Goal: Task Accomplishment & Management: Manage account settings

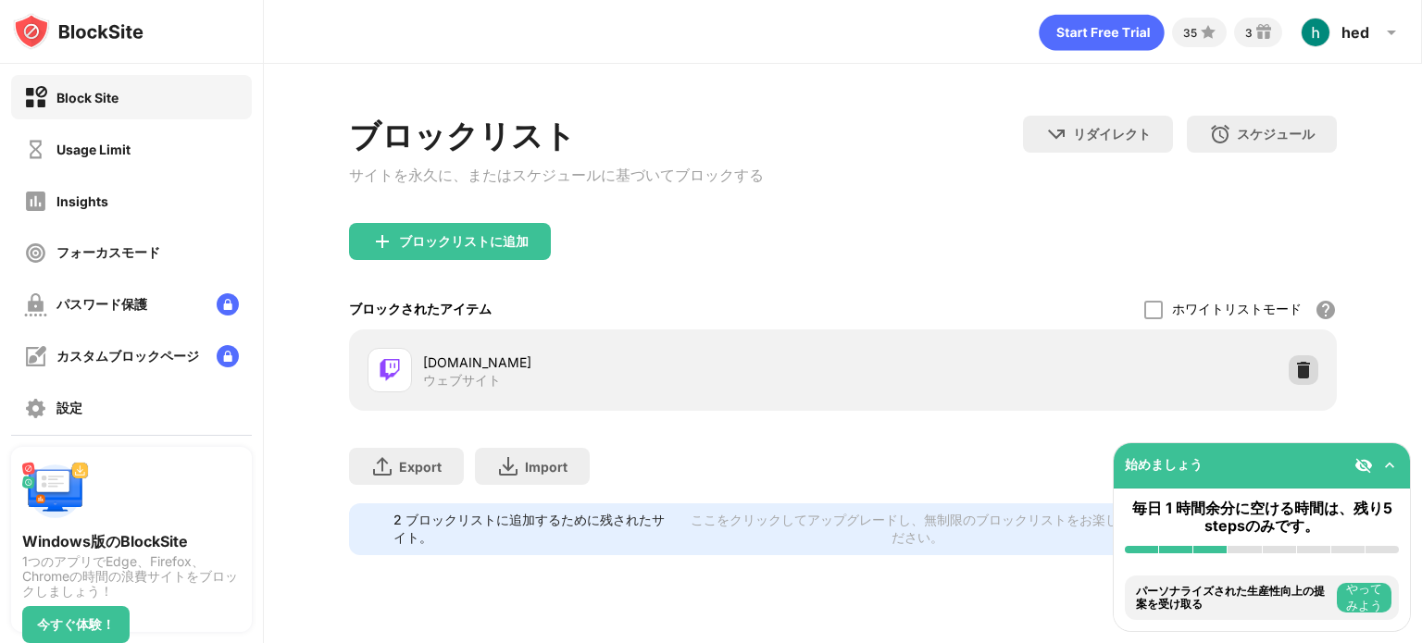
click at [1301, 374] on img at bounding box center [1303, 370] width 19 height 19
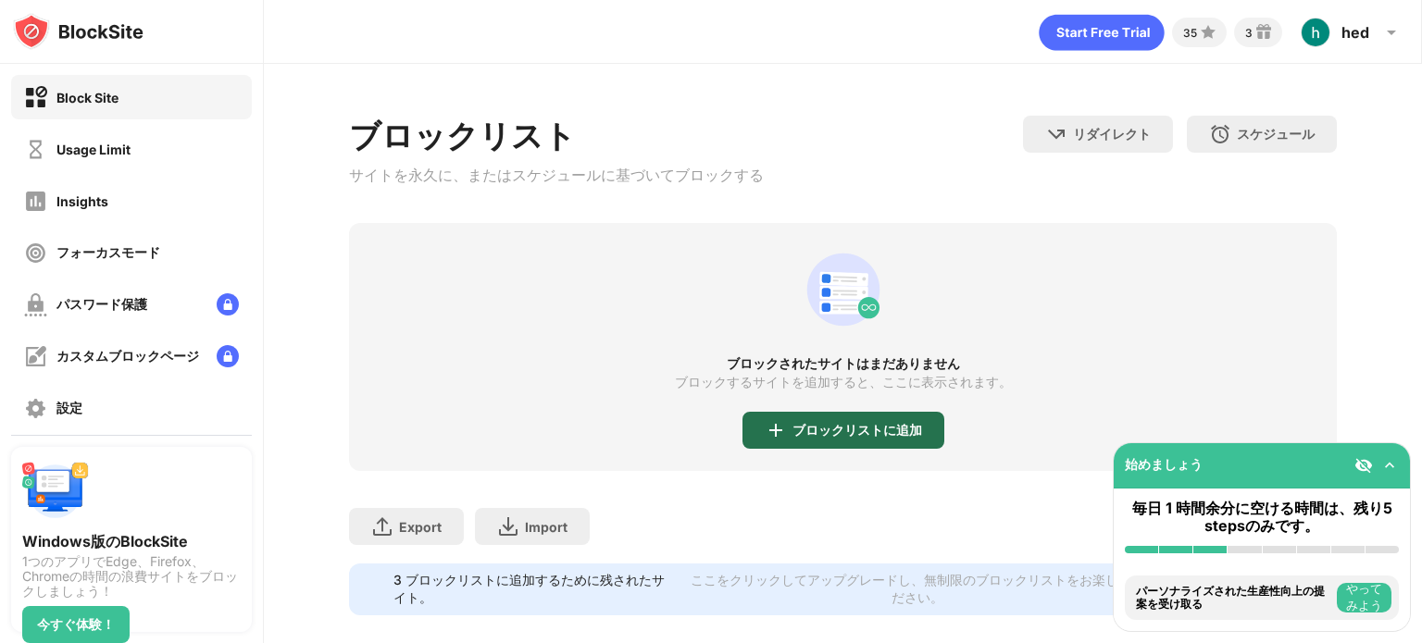
click at [798, 433] on div "ブロックリストに追加" at bounding box center [857, 430] width 130 height 15
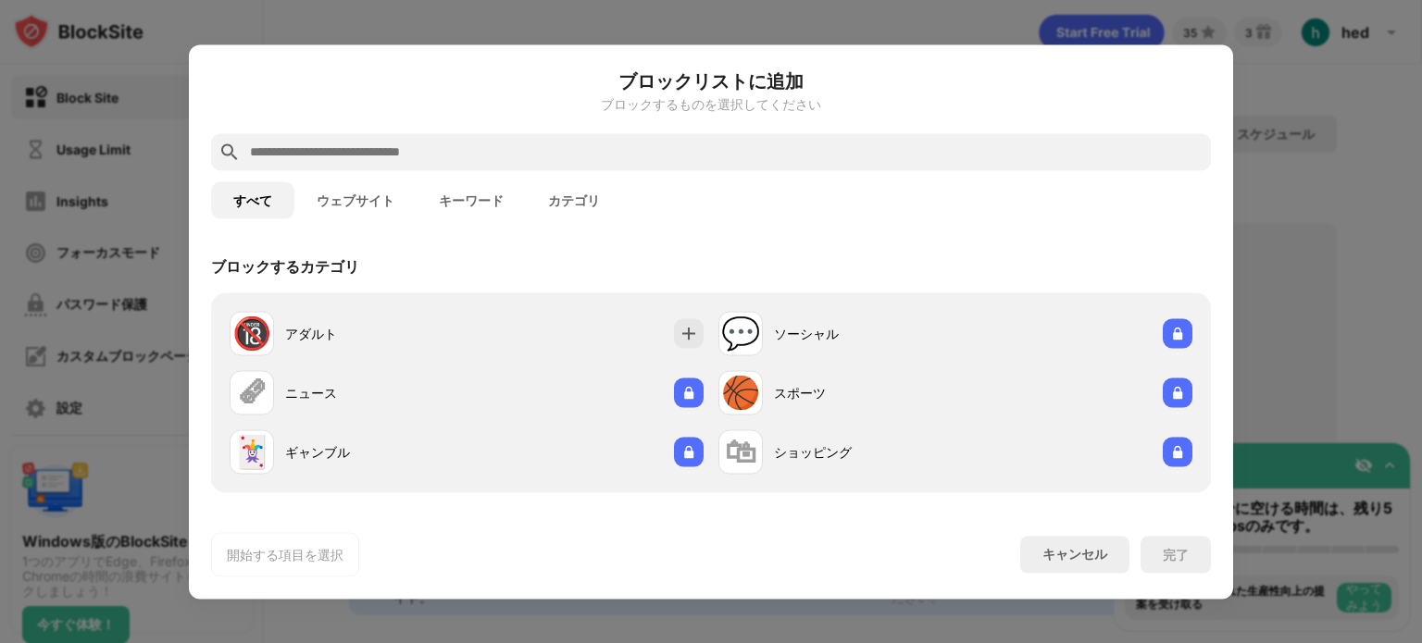
click at [441, 135] on div at bounding box center [711, 151] width 1000 height 37
click at [430, 142] on input "text" at bounding box center [725, 152] width 955 height 22
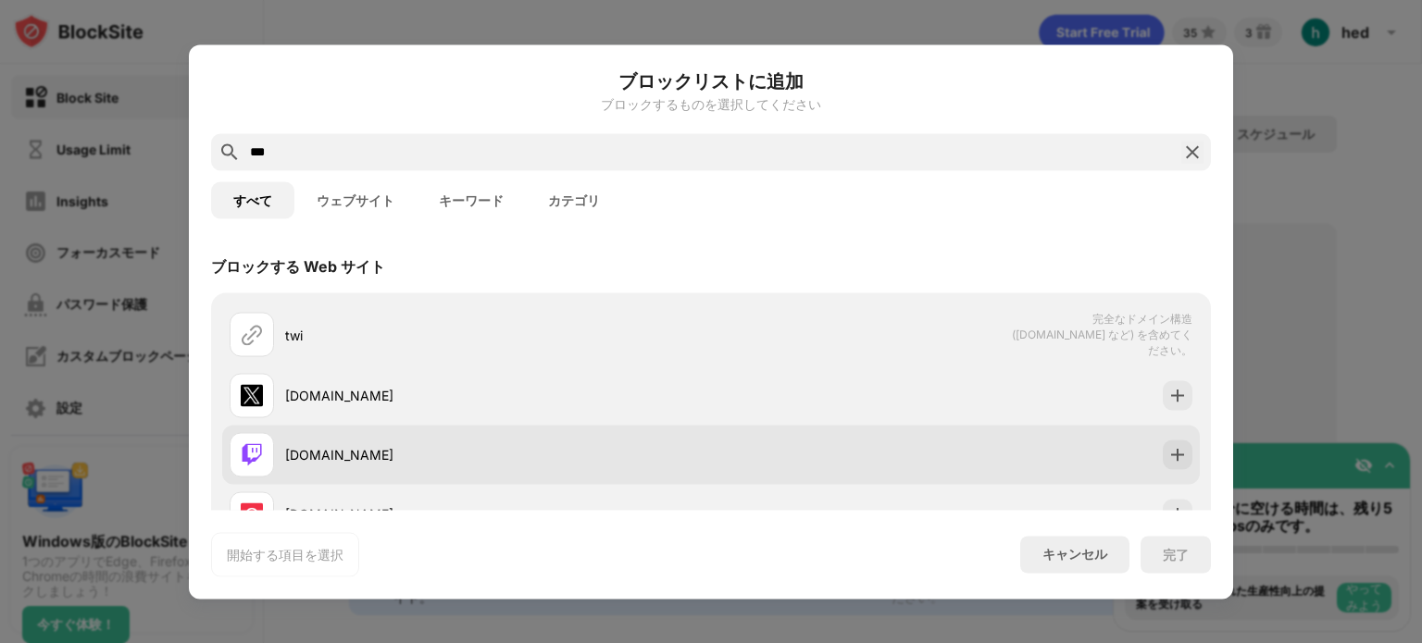
type input "***"
click at [375, 434] on div "[DOMAIN_NAME]" at bounding box center [470, 454] width 481 height 44
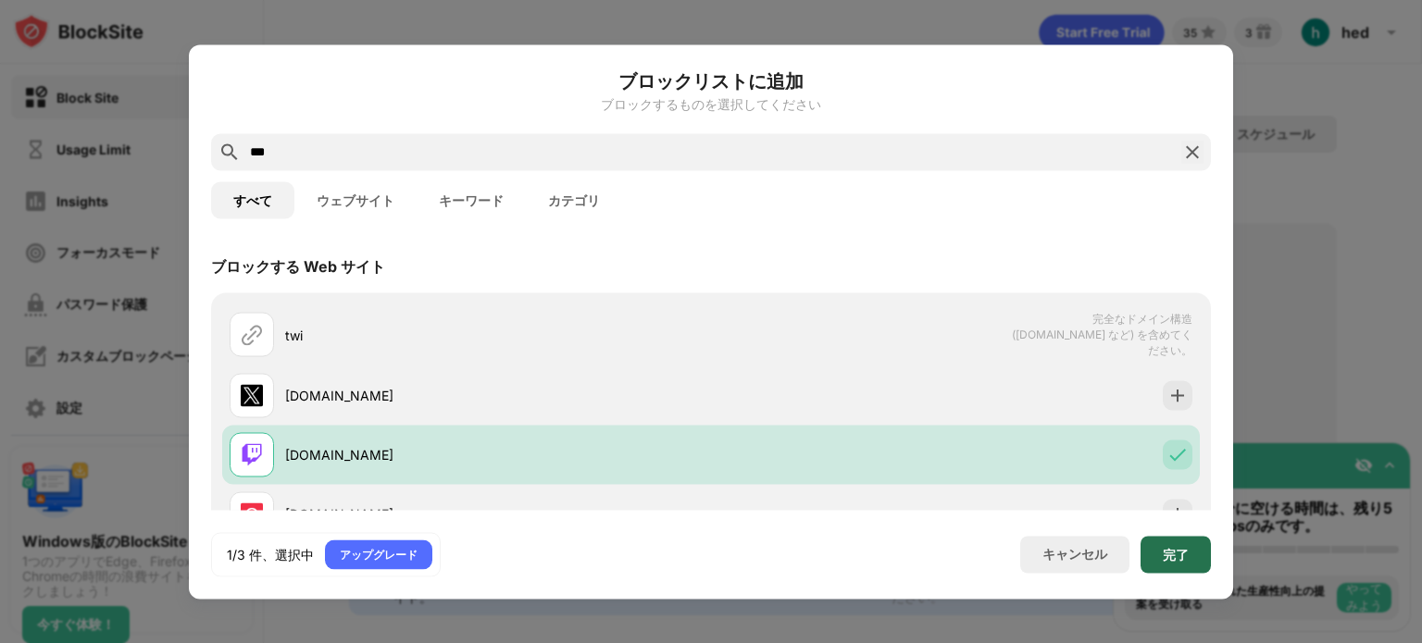
click at [1160, 556] on div "完了" at bounding box center [1176, 554] width 70 height 37
